Goal: Task Accomplishment & Management: Use online tool/utility

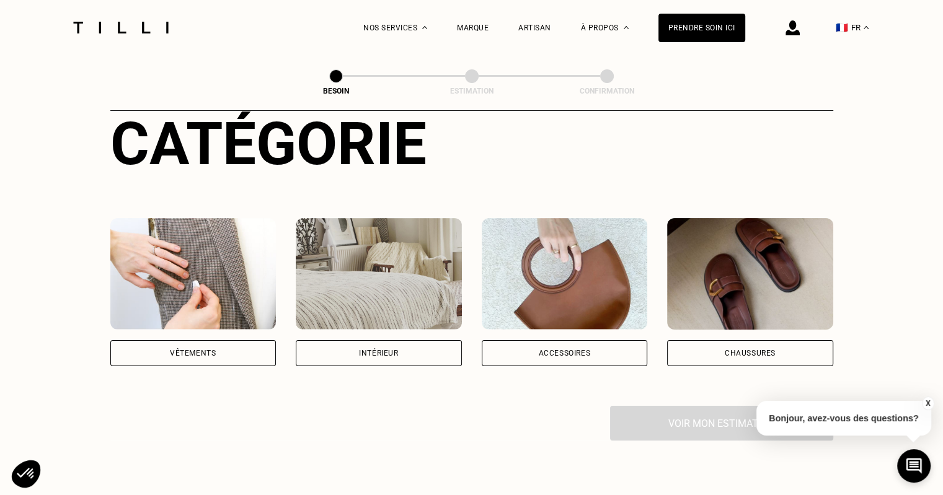
scroll to position [196, 0]
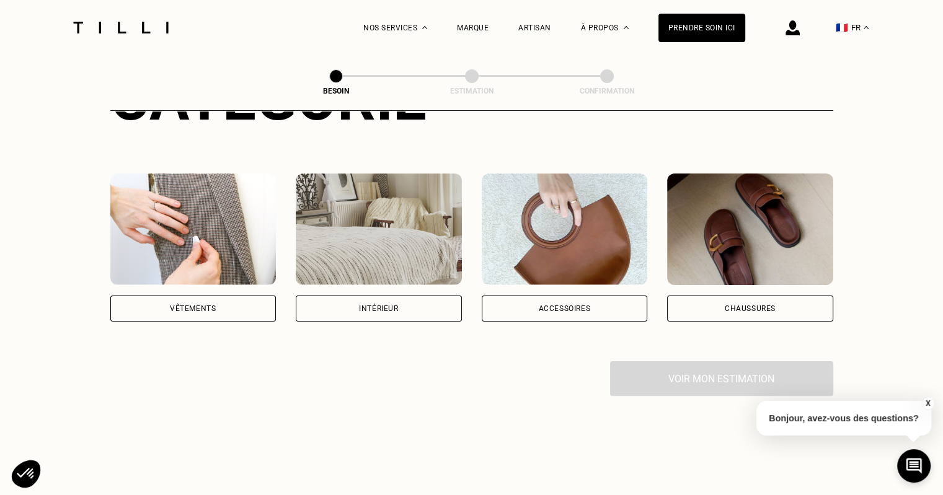
click at [205, 305] on div "Vêtements" at bounding box center [193, 308] width 46 height 7
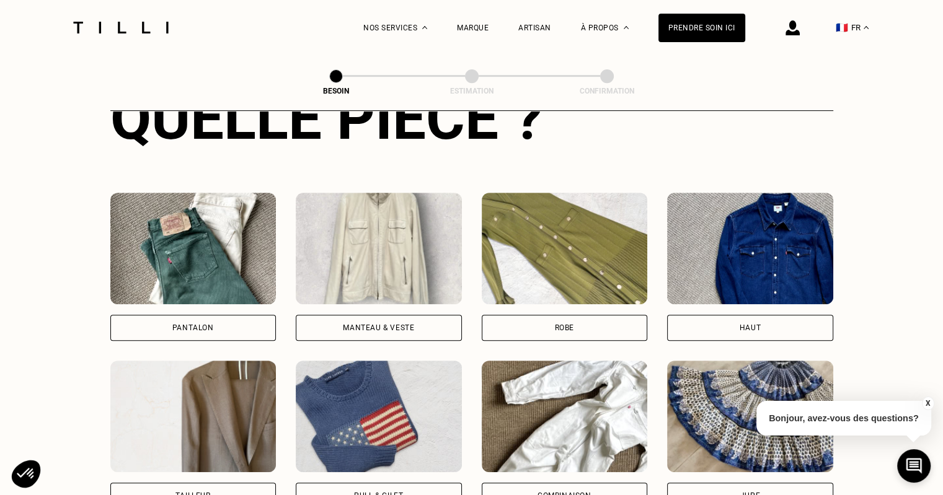
scroll to position [516, 0]
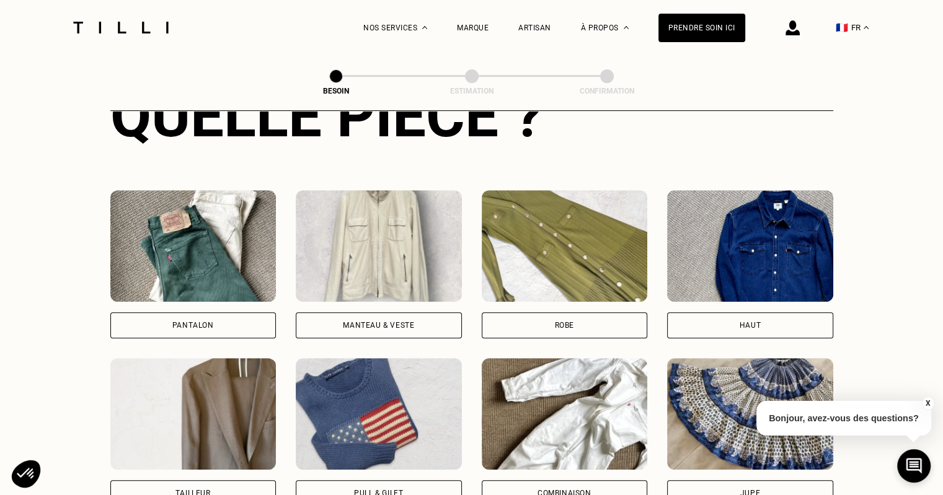
click at [187, 322] on div "Pantalon" at bounding box center [193, 325] width 42 height 7
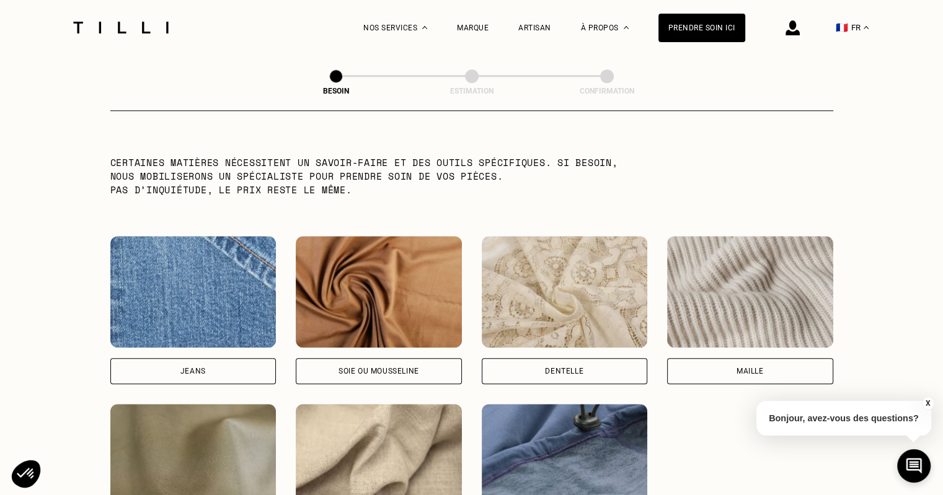
scroll to position [1224, 0]
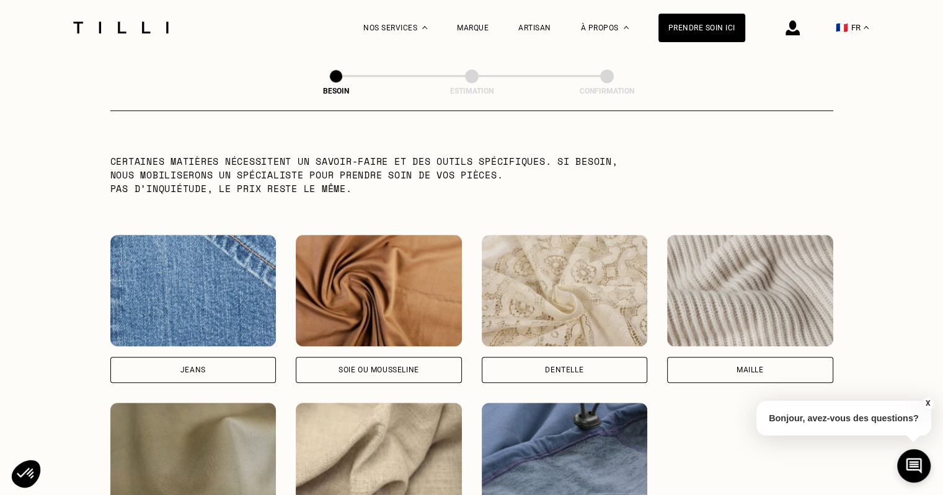
click at [236, 366] on div "Jeans" at bounding box center [193, 370] width 166 height 26
select select "FR"
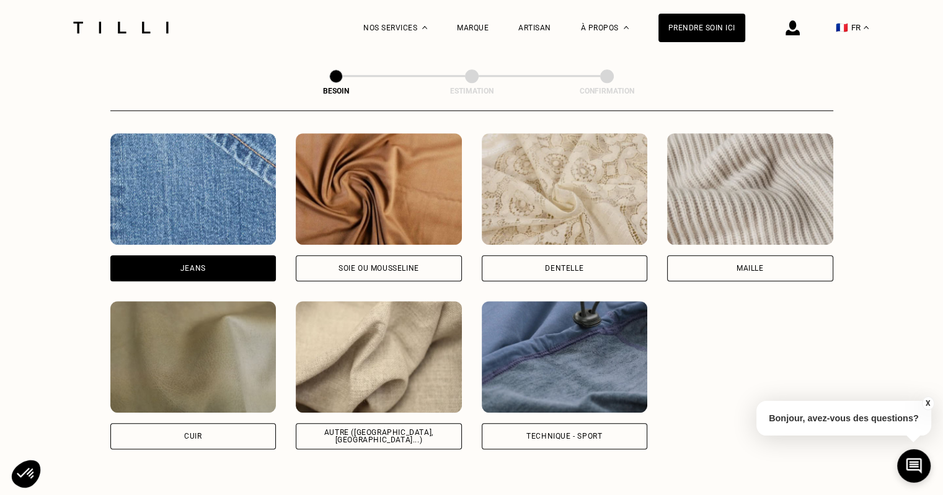
scroll to position [1325, 0]
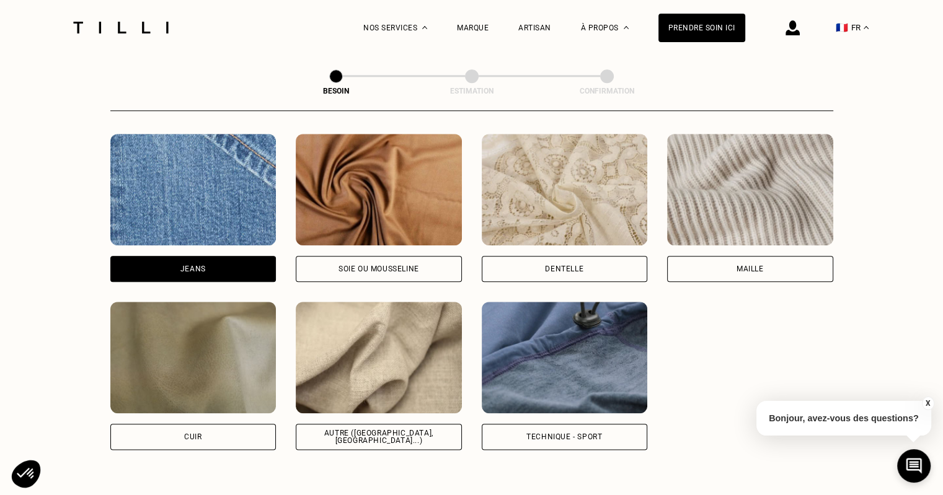
click at [355, 431] on div "Autre ([GEOGRAPHIC_DATA], [GEOGRAPHIC_DATA]...)" at bounding box center [379, 437] width 166 height 26
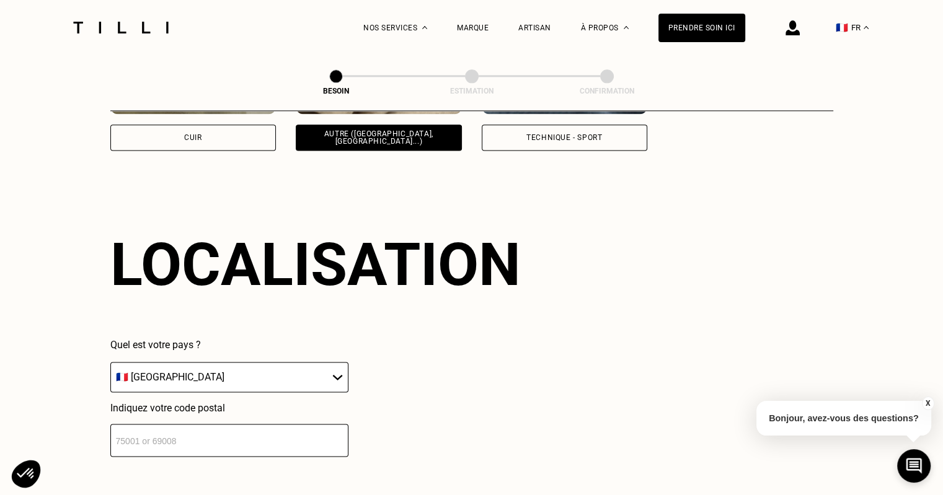
scroll to position [1641, 0]
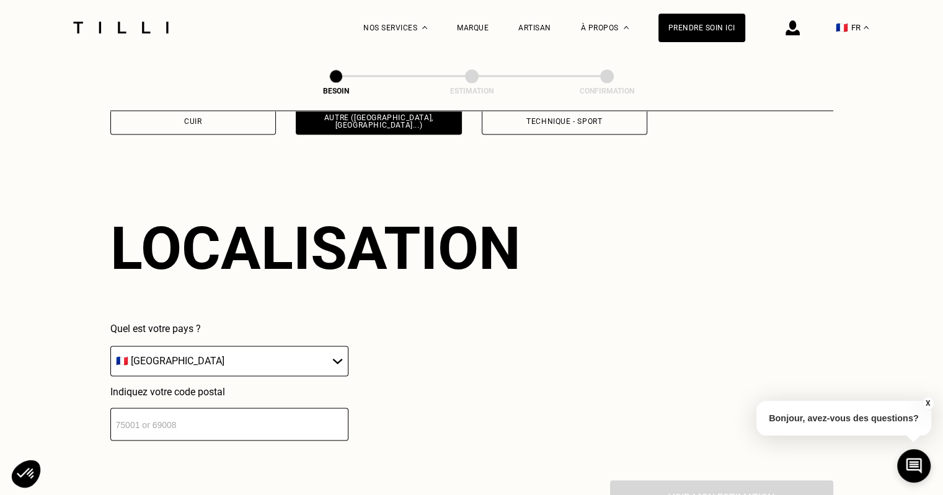
click at [233, 358] on select "🇩🇪 [GEOGRAPHIC_DATA] 🇦🇹 [GEOGRAPHIC_DATA] 🇧🇪 [GEOGRAPHIC_DATA] 🇧🇬 Bulgarie 🇨🇾 C…" at bounding box center [229, 361] width 238 height 30
click at [232, 411] on input "number" at bounding box center [229, 424] width 238 height 33
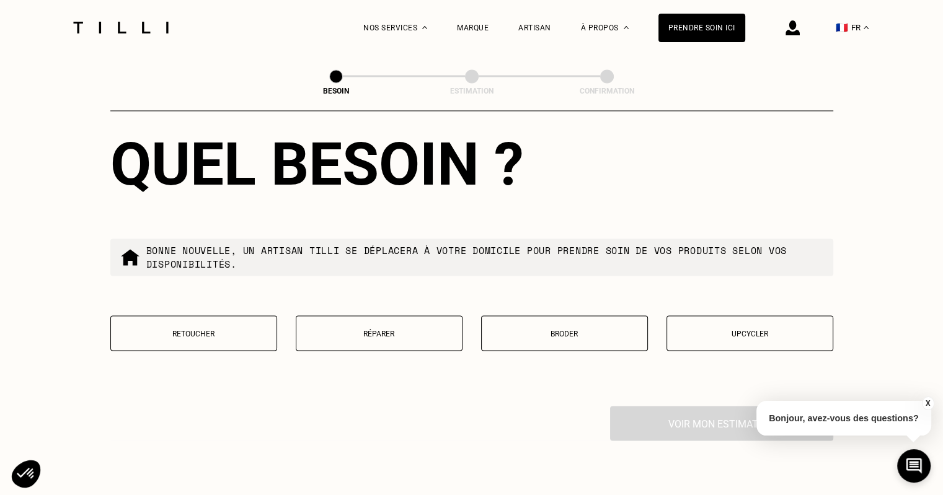
scroll to position [2034, 0]
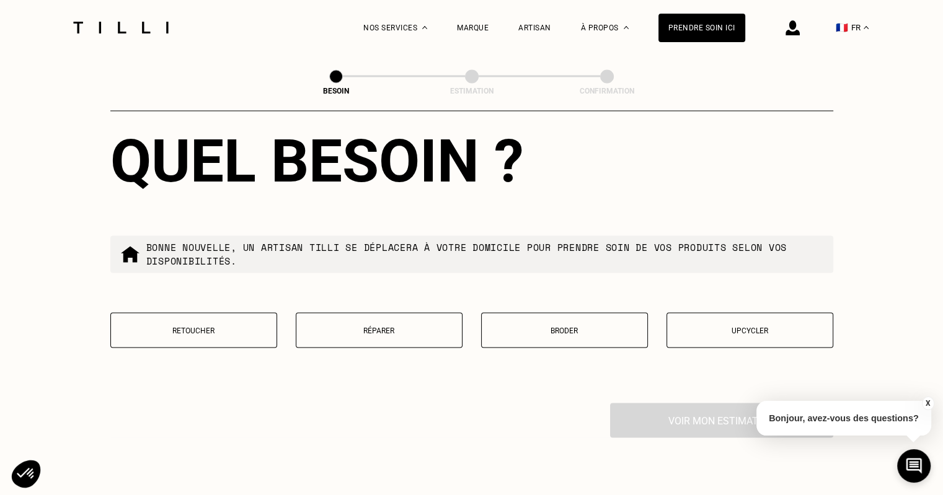
type input "92800"
click at [379, 326] on p "Réparer" at bounding box center [378, 330] width 153 height 9
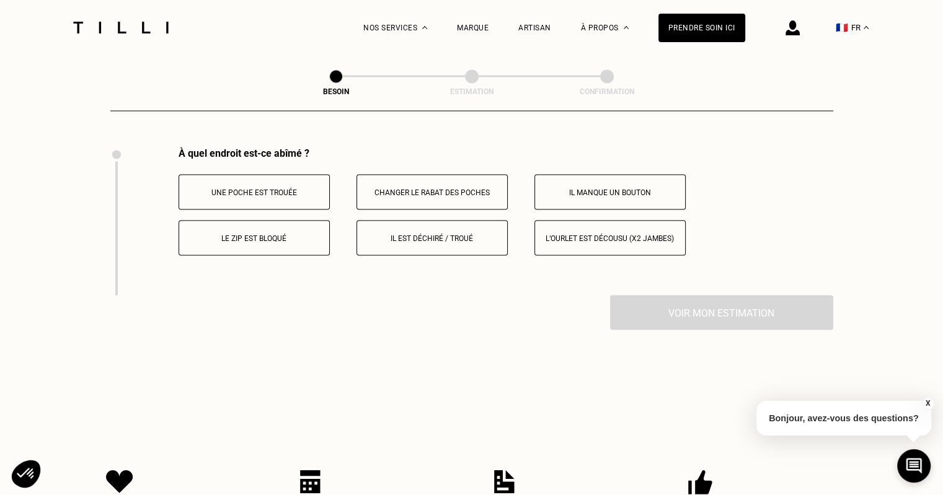
scroll to position [2291, 0]
click at [424, 233] on p "Il est déchiré / troué" at bounding box center [432, 236] width 138 height 9
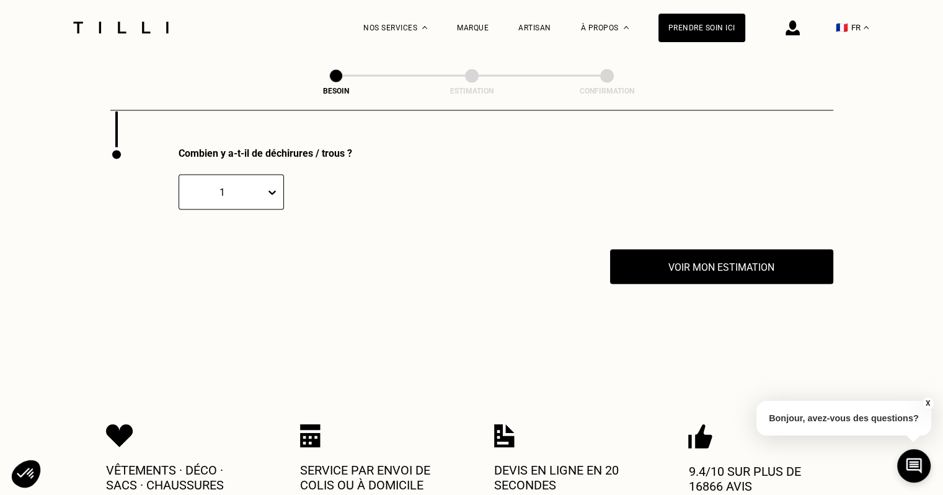
scroll to position [2439, 0]
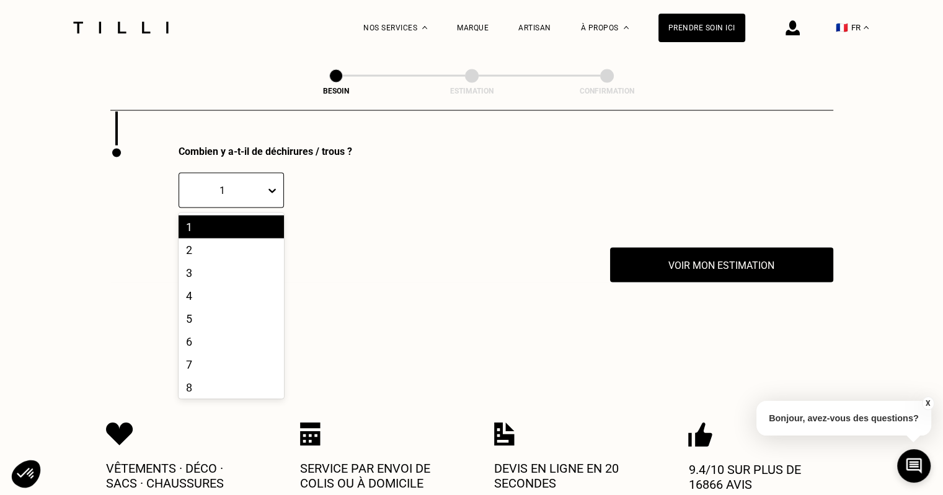
click at [272, 187] on icon at bounding box center [272, 191] width 12 height 12
click at [221, 242] on div "2" at bounding box center [230, 250] width 105 height 23
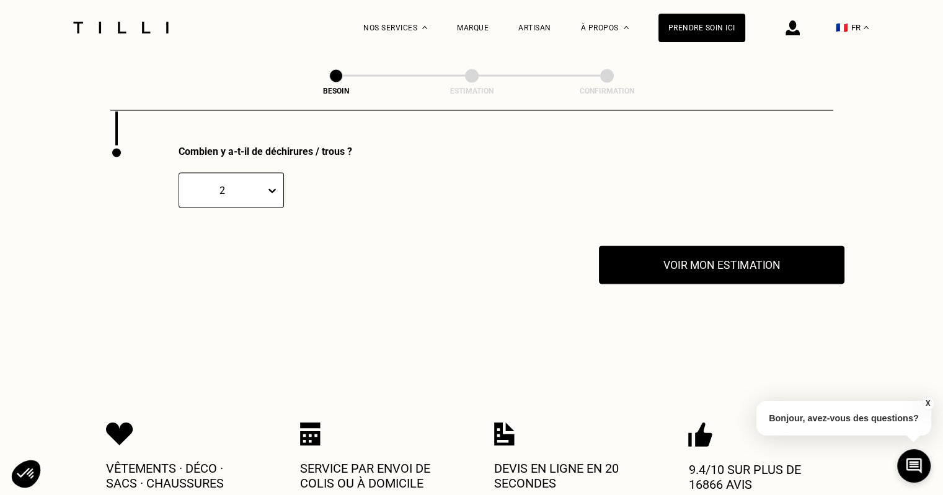
click at [680, 261] on button "Voir mon estimation" at bounding box center [721, 265] width 245 height 38
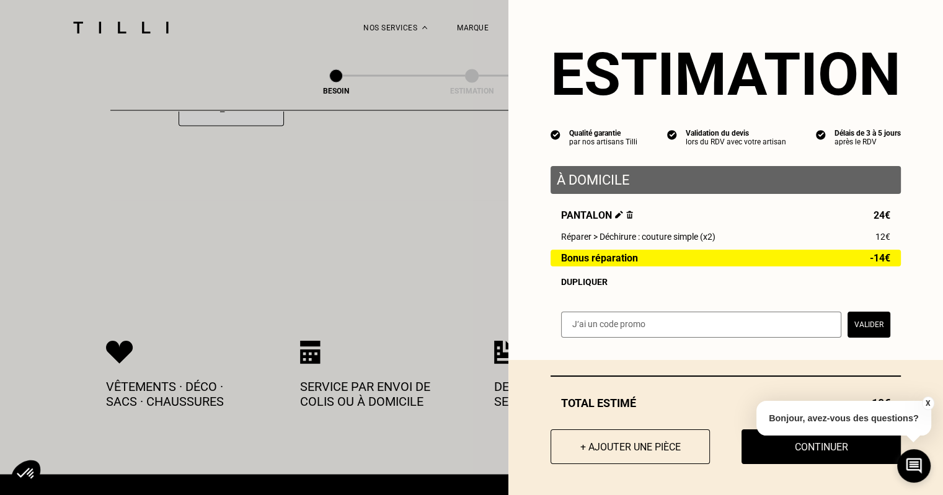
scroll to position [2521, 0]
click at [926, 404] on button "X" at bounding box center [927, 404] width 12 height 14
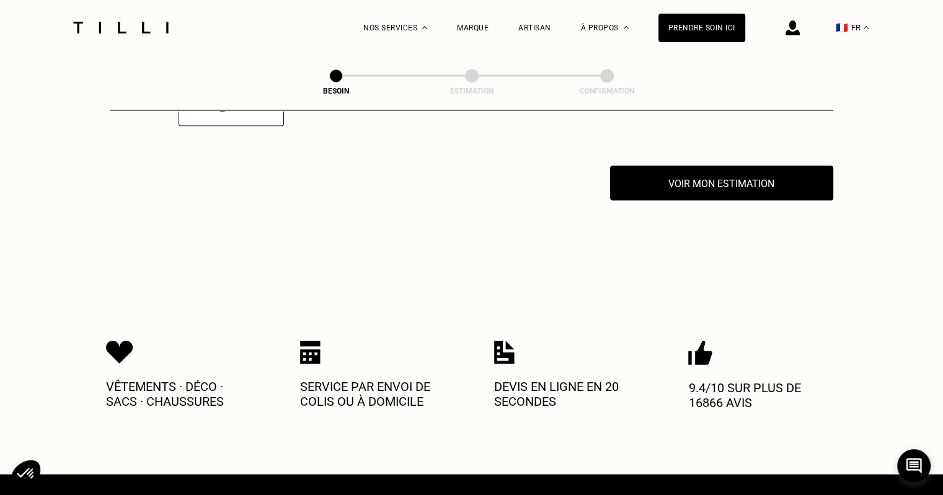
scroll to position [2440, 0]
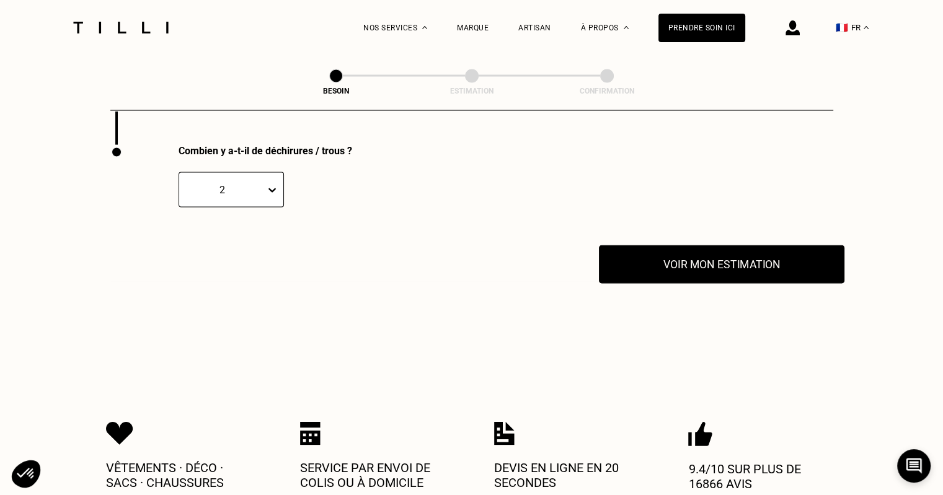
click at [685, 264] on button "Voir mon estimation" at bounding box center [721, 264] width 245 height 38
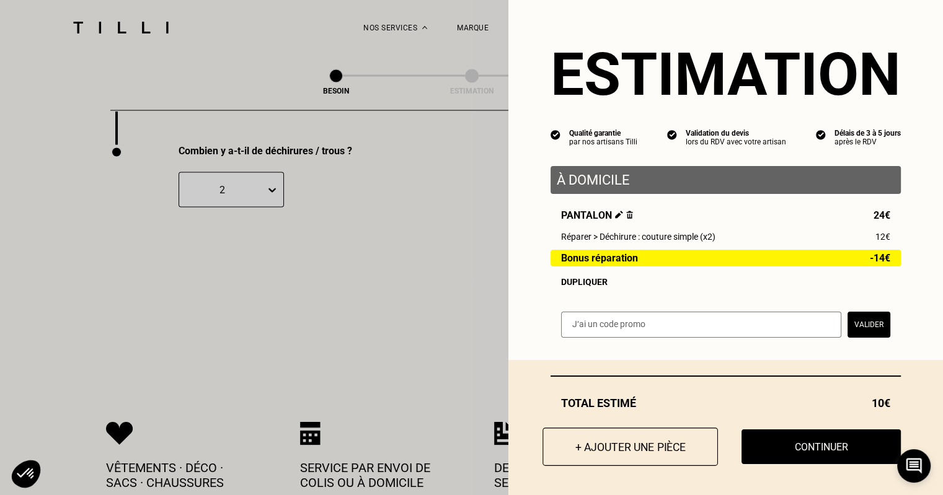
click at [627, 459] on button "+ Ajouter une pièce" at bounding box center [629, 447] width 175 height 38
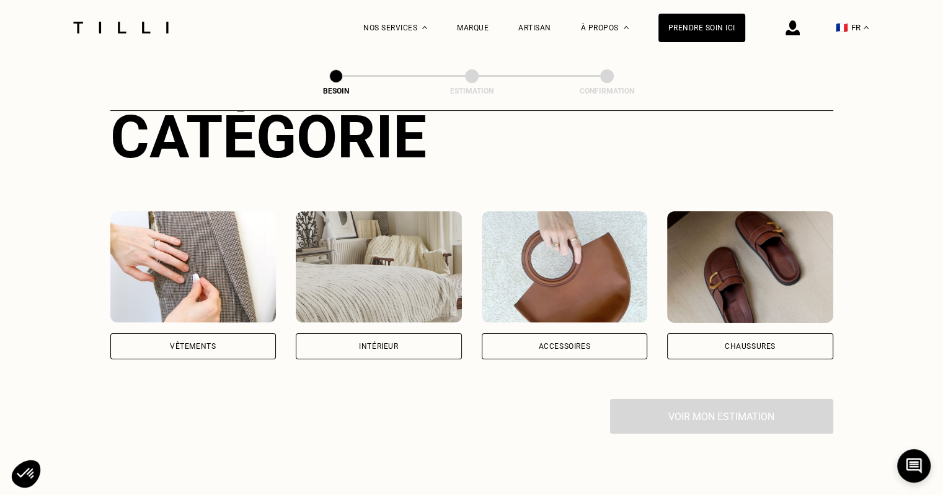
scroll to position [159, 0]
click at [187, 185] on div "Catégorie Vêtements Intérieur Accessoires Chaussures" at bounding box center [471, 230] width 723 height 257
click at [192, 240] on img at bounding box center [193, 267] width 166 height 112
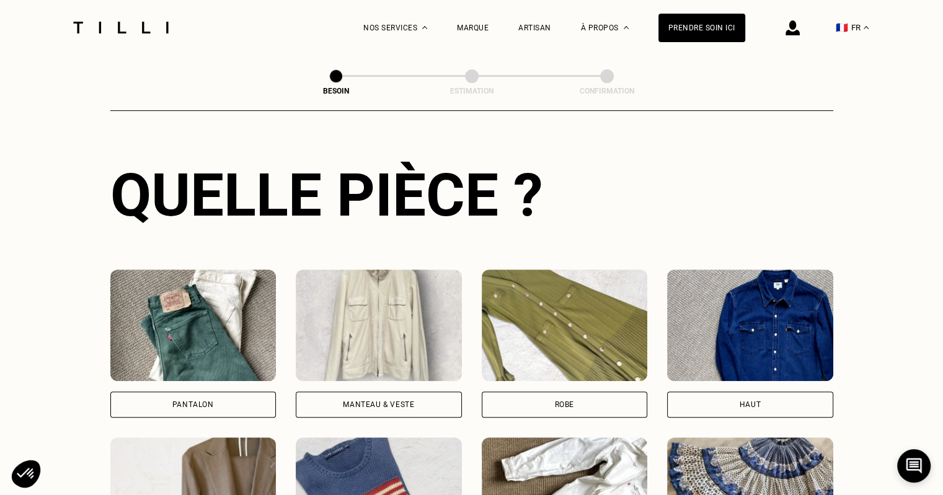
scroll to position [438, 0]
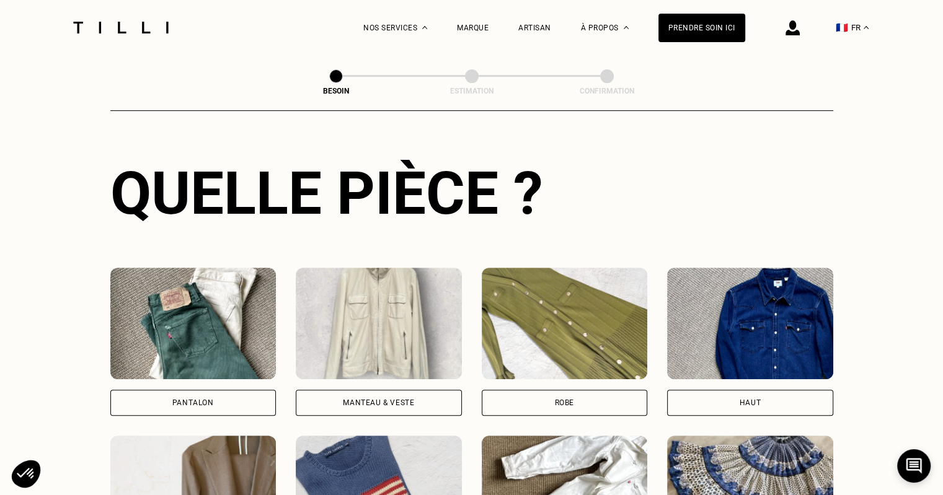
click at [190, 325] on img at bounding box center [193, 324] width 166 height 112
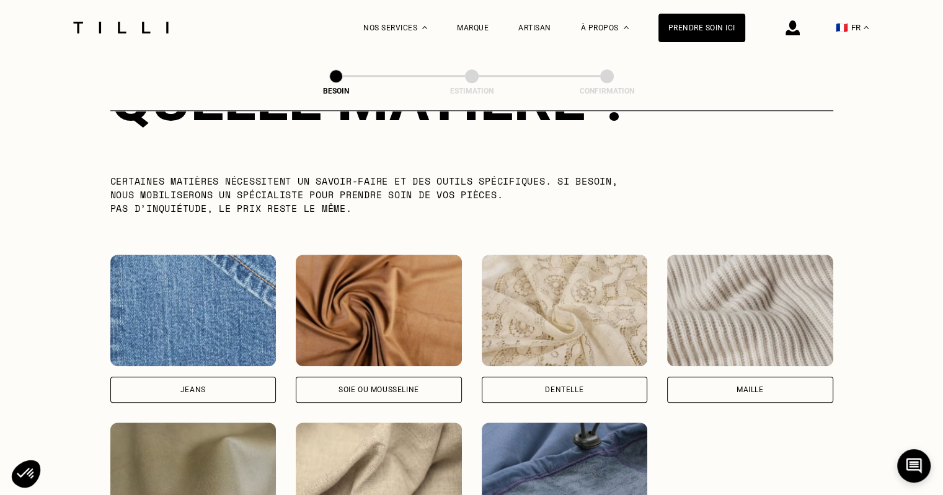
click at [182, 290] on img at bounding box center [193, 311] width 166 height 112
select select "FR"
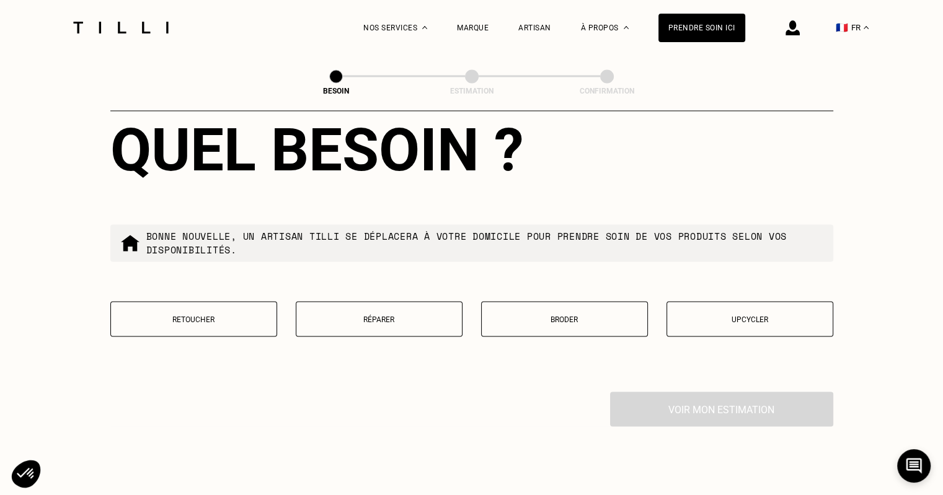
scroll to position [2047, 0]
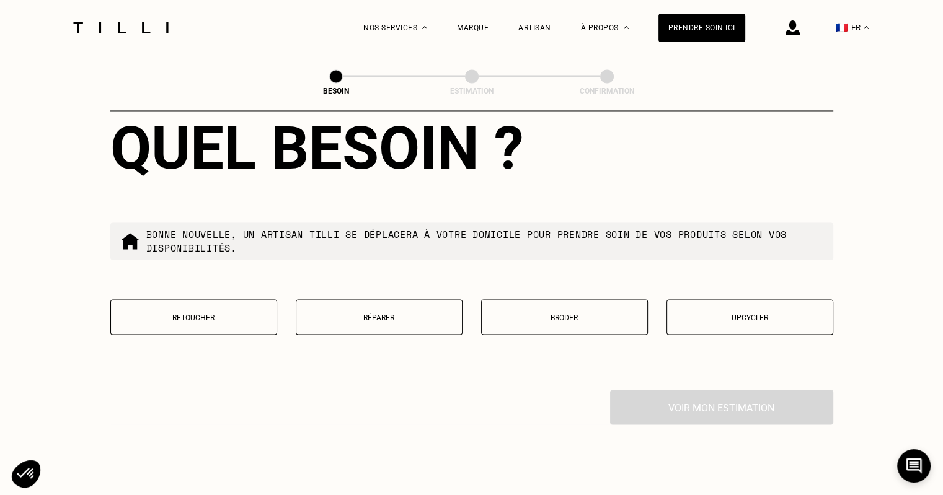
click at [398, 327] on div "Retoucher Réparer Broder Upcycler" at bounding box center [471, 324] width 723 height 51
click at [374, 314] on p "Réparer" at bounding box center [378, 317] width 153 height 9
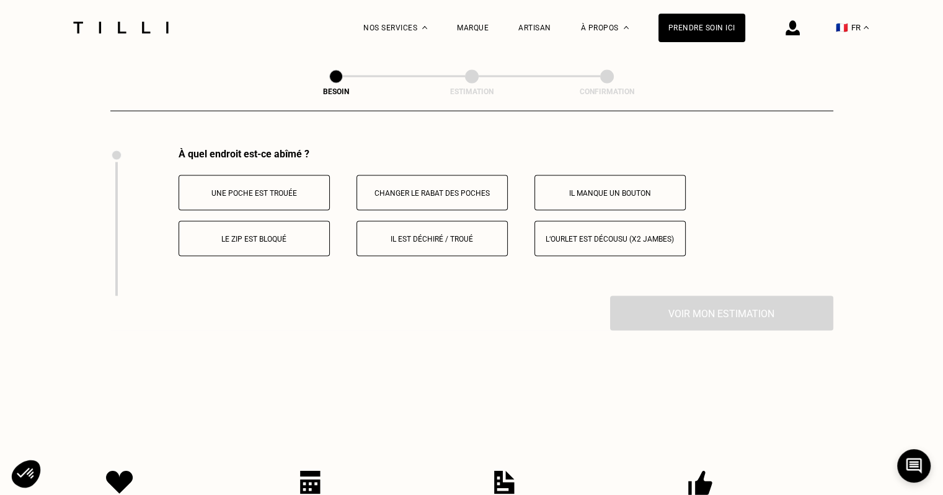
scroll to position [2291, 0]
click at [425, 232] on p "Il est déchiré / troué" at bounding box center [432, 236] width 138 height 9
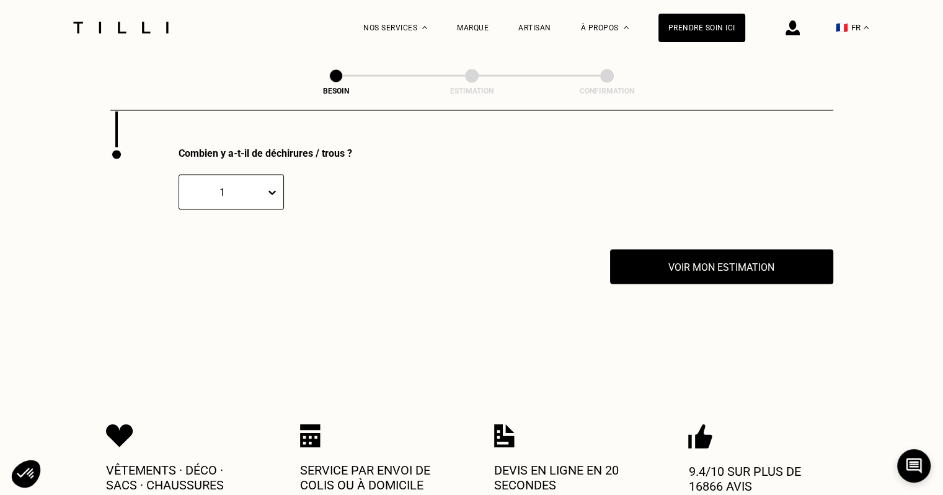
scroll to position [2439, 0]
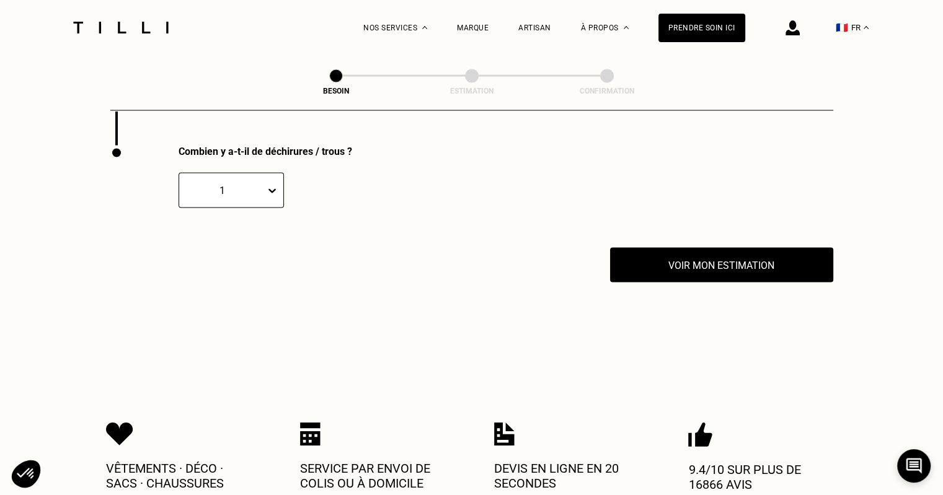
click at [275, 195] on div at bounding box center [274, 191] width 17 height 22
click at [227, 242] on div "2" at bounding box center [230, 250] width 105 height 23
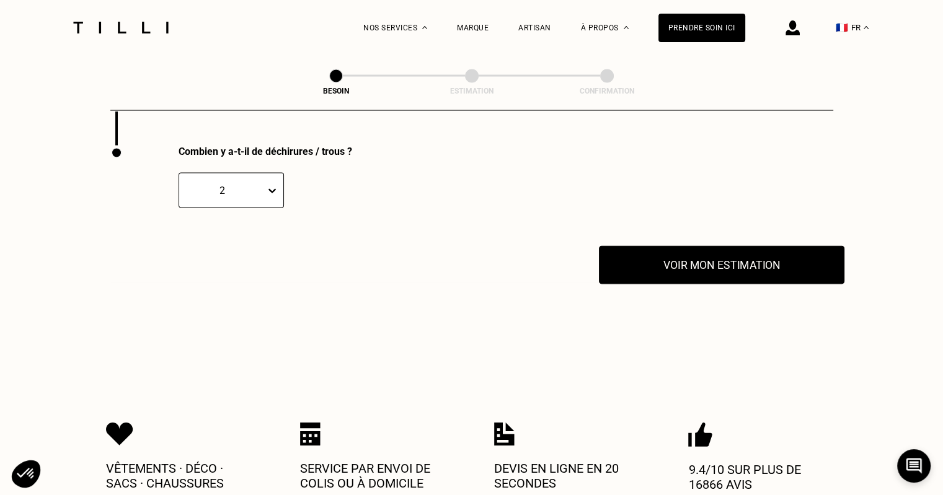
click at [695, 267] on button "Voir mon estimation" at bounding box center [721, 265] width 245 height 38
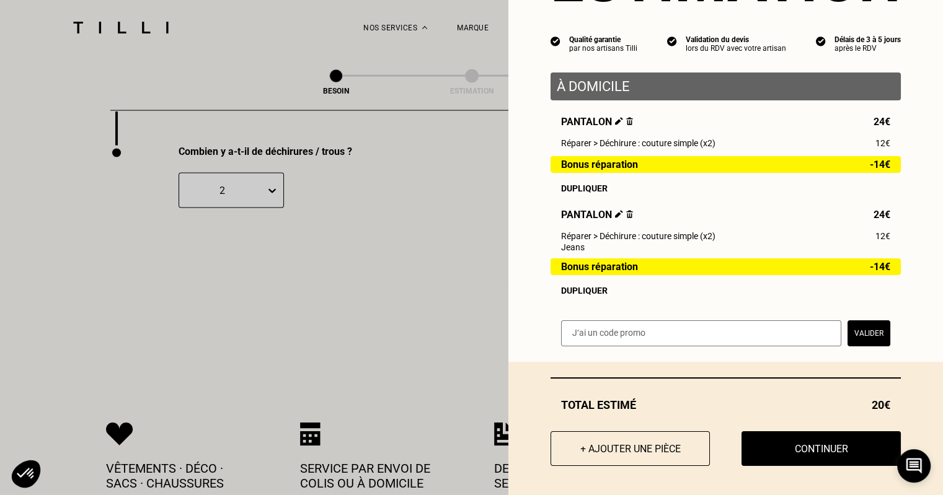
scroll to position [94, 0]
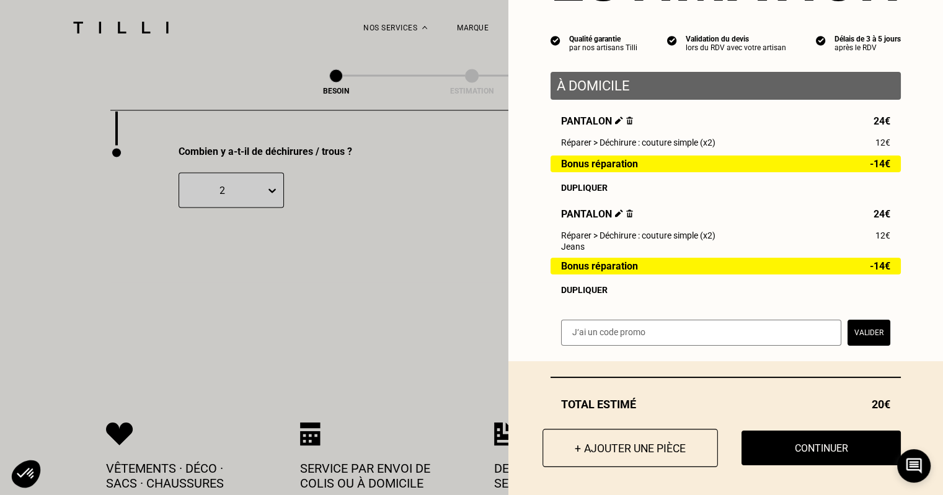
click at [607, 452] on button "+ Ajouter une pièce" at bounding box center [629, 448] width 175 height 38
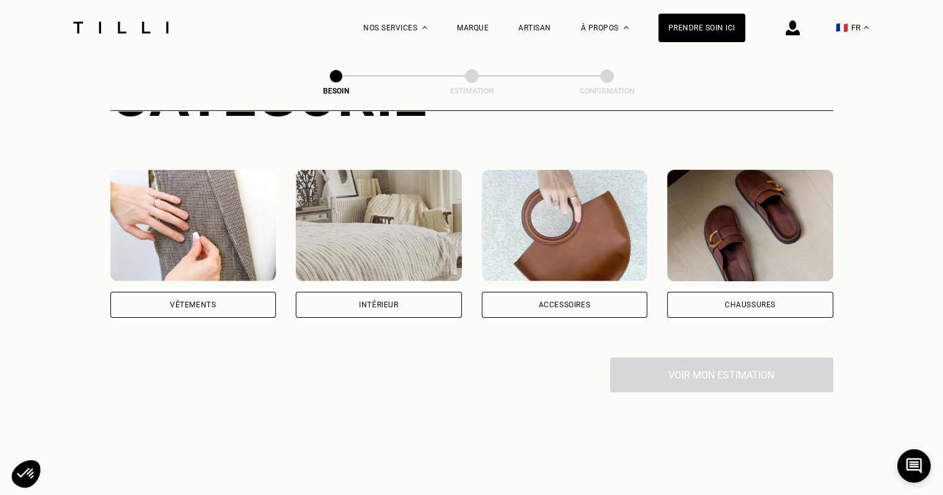
scroll to position [202, 0]
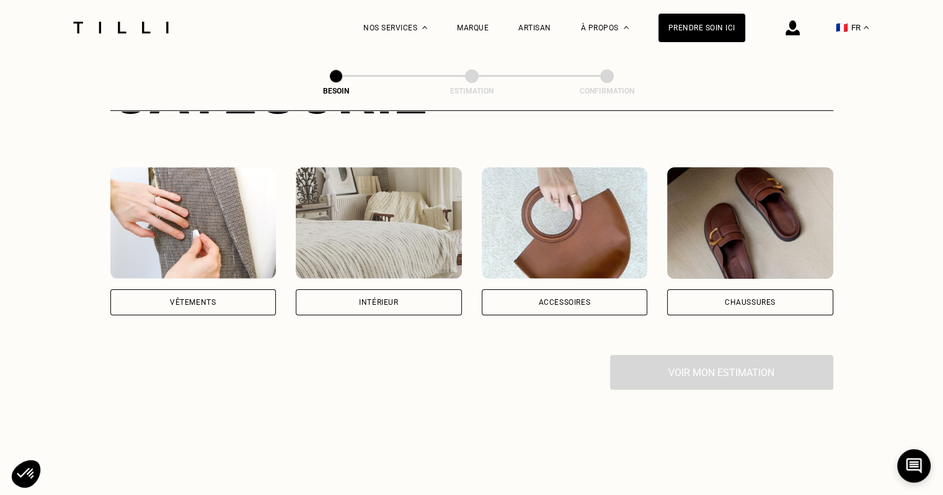
click at [171, 299] on div "Vêtements" at bounding box center [193, 302] width 46 height 7
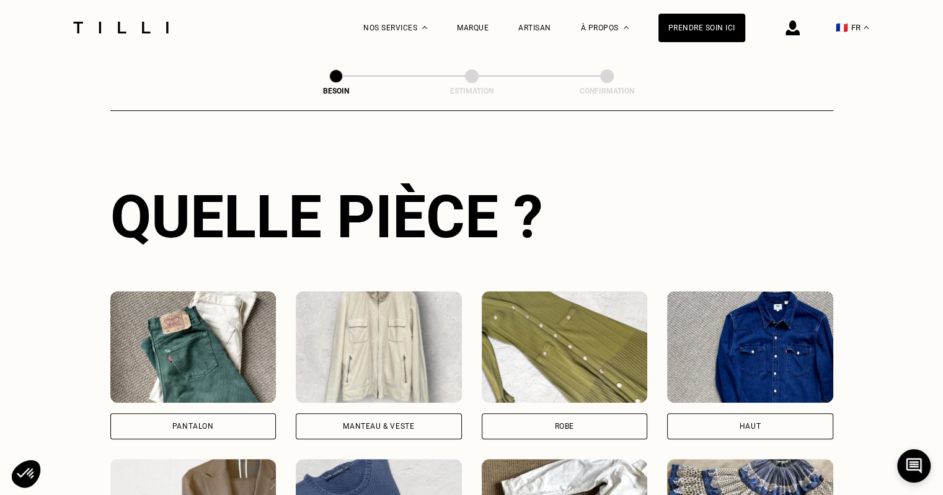
click at [165, 329] on img at bounding box center [193, 347] width 166 height 112
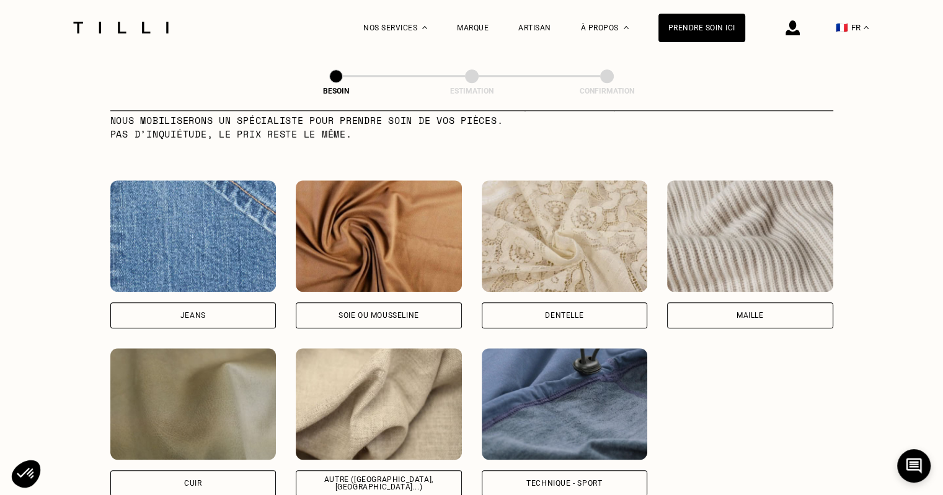
click at [390, 410] on img at bounding box center [379, 404] width 166 height 112
select select "FR"
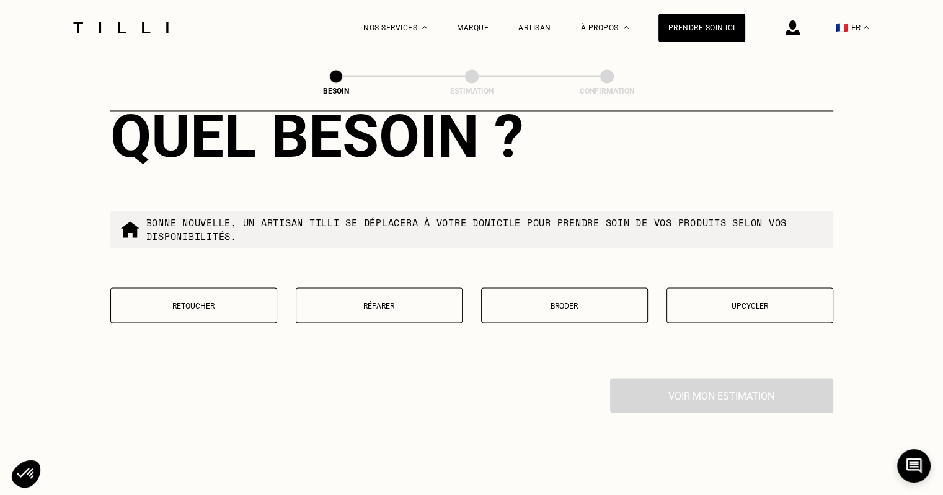
scroll to position [2060, 0]
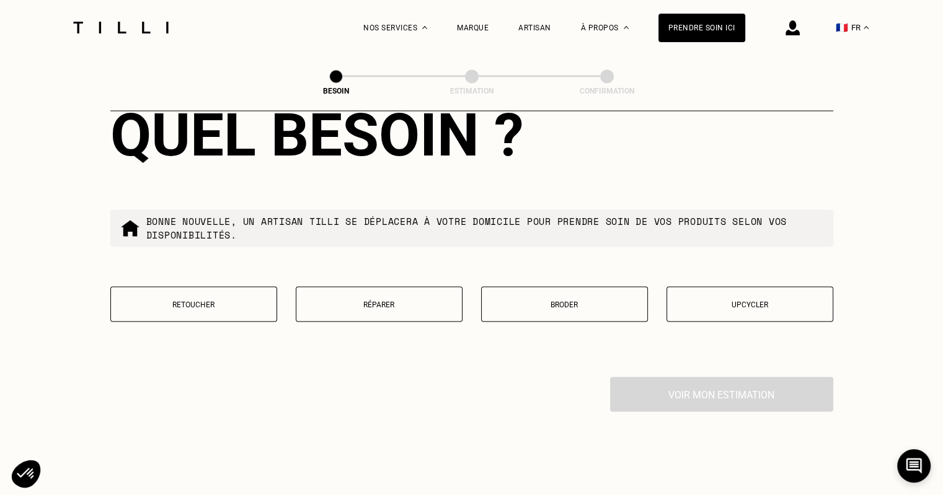
click at [400, 286] on button "Réparer" at bounding box center [379, 303] width 167 height 35
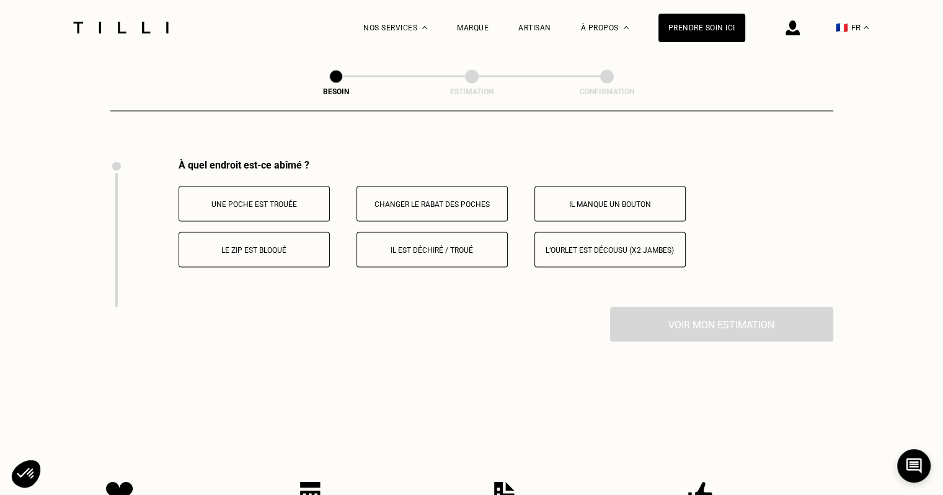
scroll to position [2291, 0]
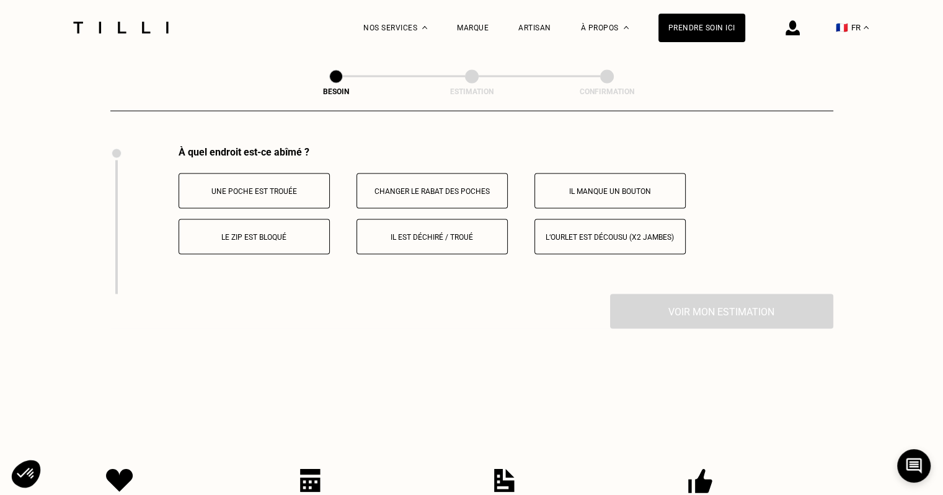
click at [411, 232] on p "Il est déchiré / troué" at bounding box center [432, 236] width 138 height 9
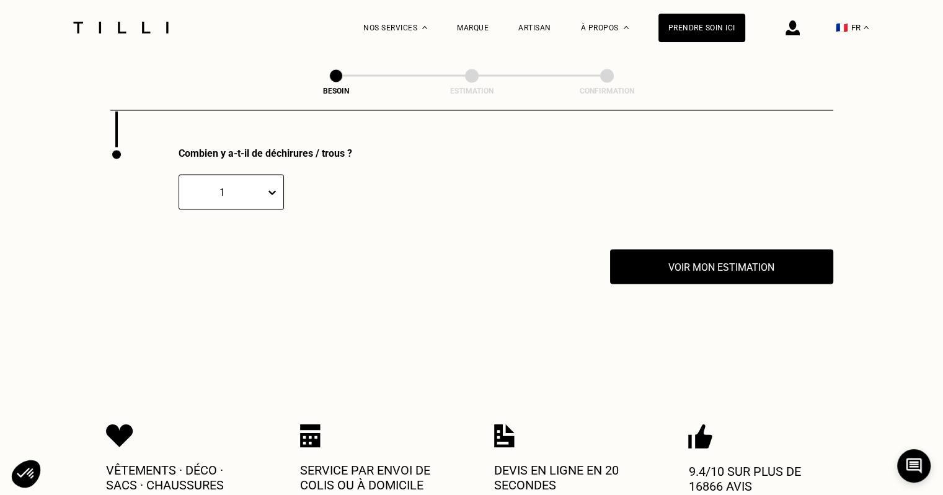
scroll to position [2439, 0]
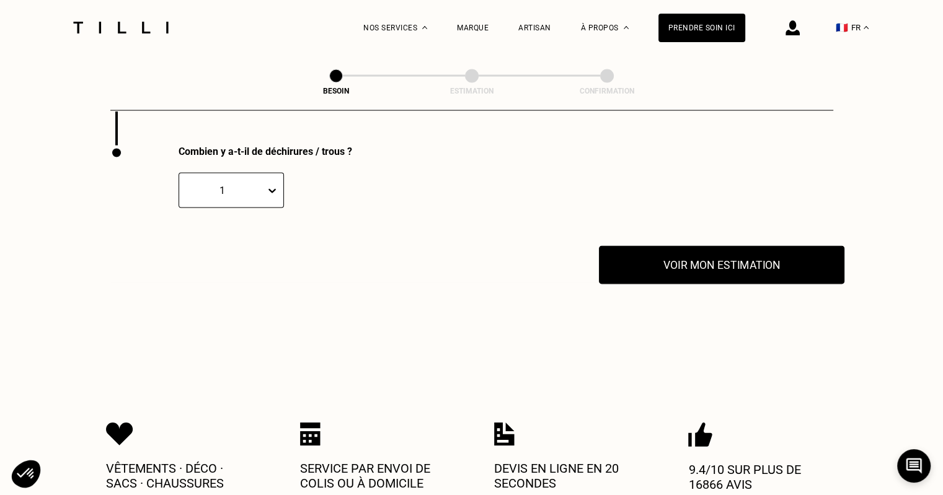
click at [694, 260] on button "Voir mon estimation" at bounding box center [721, 265] width 245 height 38
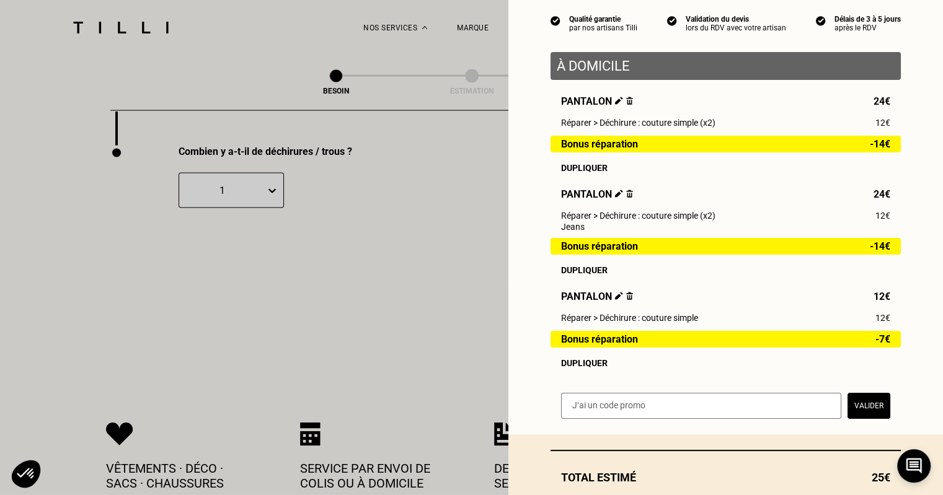
scroll to position [123, 0]
